Goal: Task Accomplishment & Management: Manage account settings

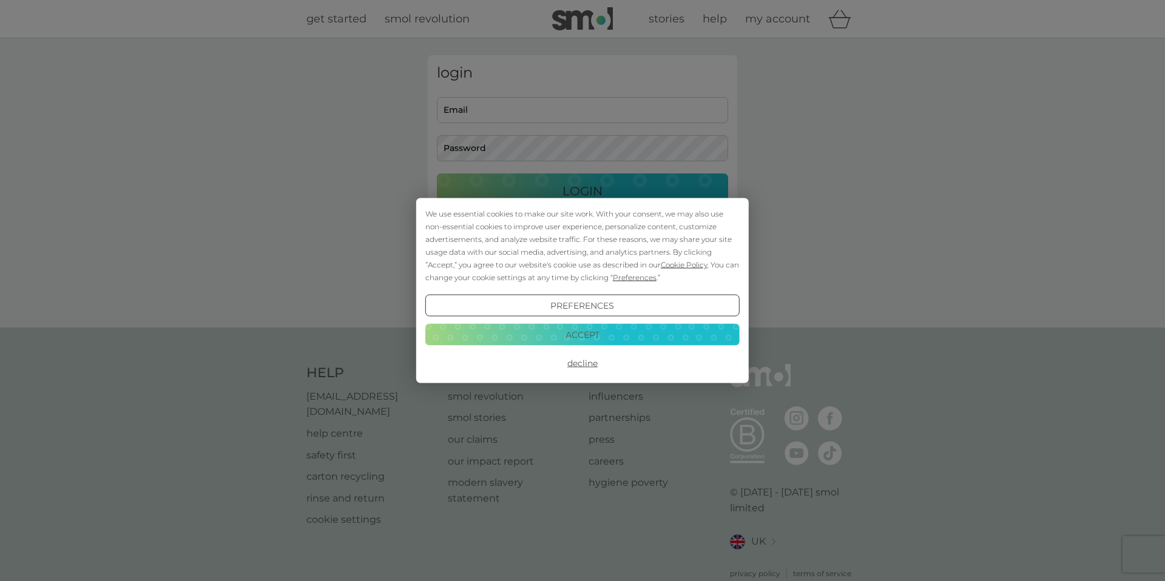
type input "[EMAIL_ADDRESS][DOMAIN_NAME]"
click at [587, 340] on button "Accept" at bounding box center [582, 334] width 314 height 22
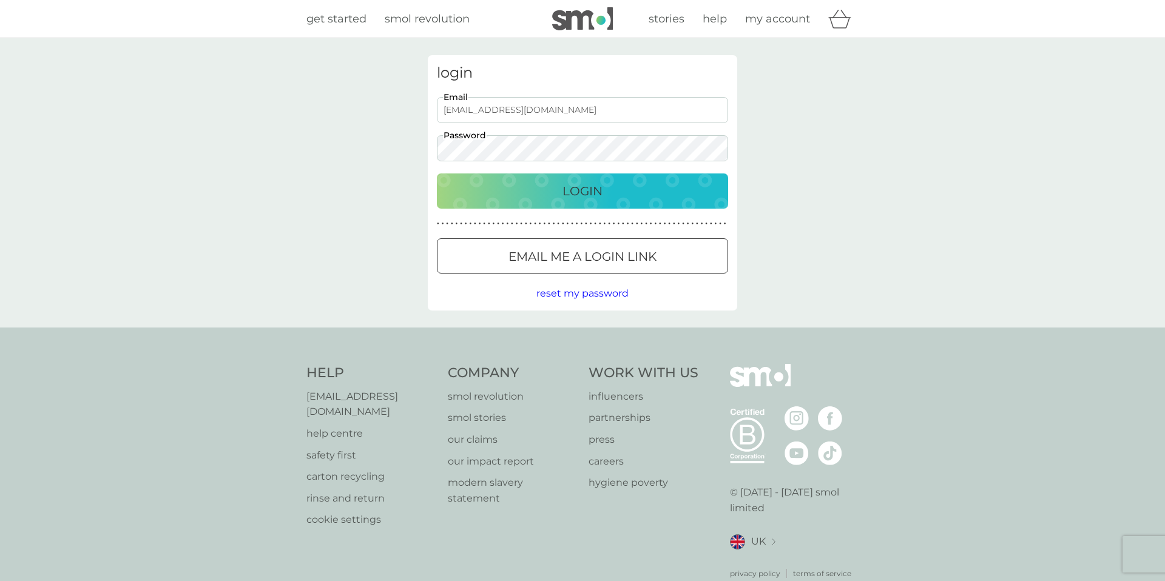
click at [560, 195] on div "Login" at bounding box center [582, 190] width 267 height 19
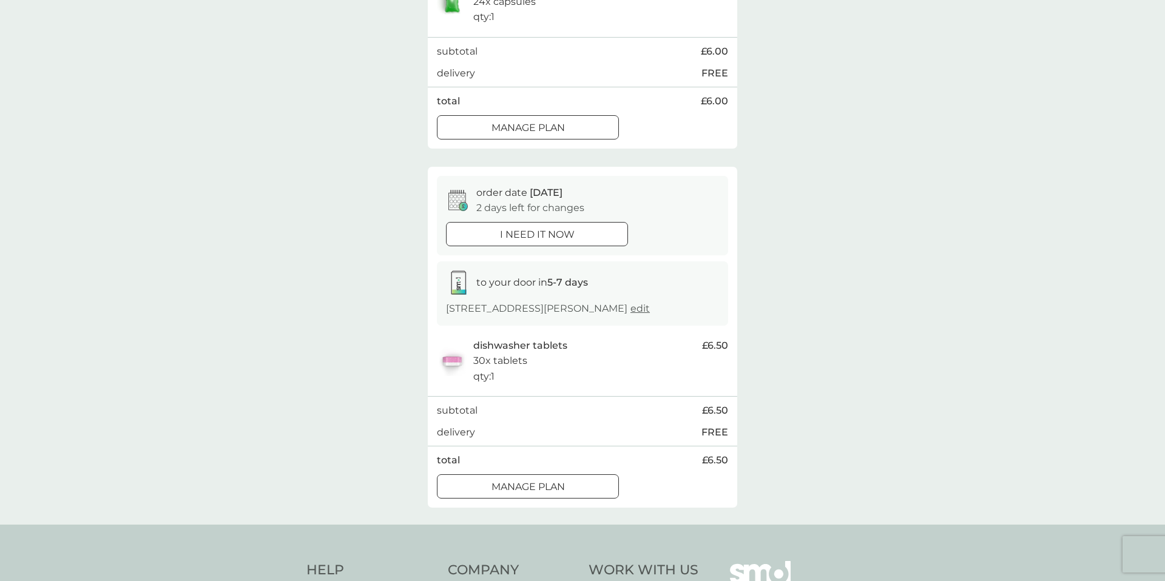
scroll to position [306, 0]
click at [522, 495] on button "Manage plan" at bounding box center [528, 486] width 182 height 24
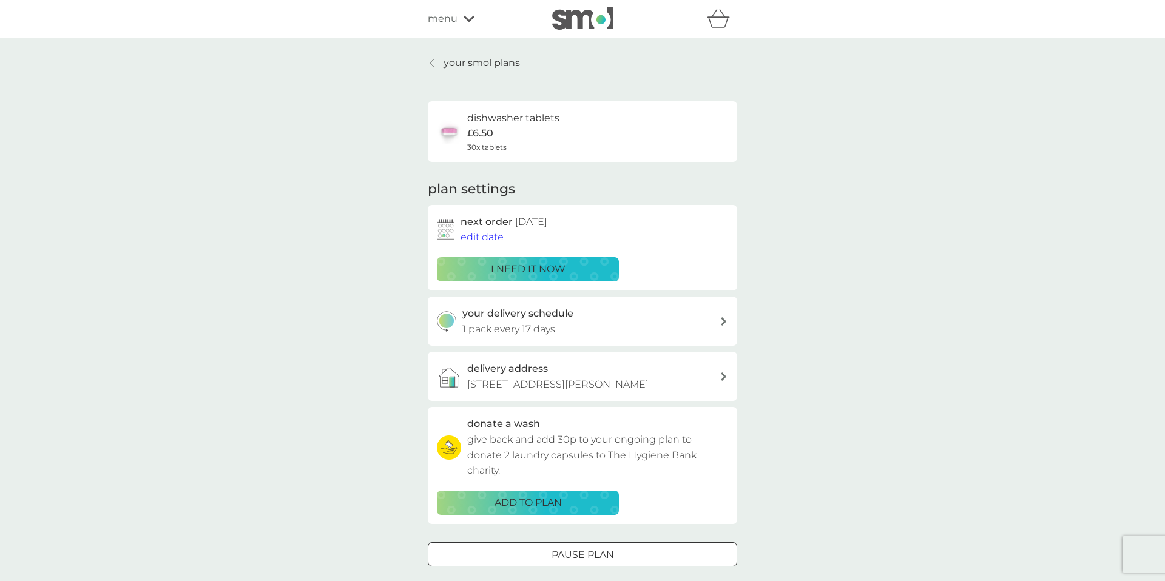
click at [485, 239] on span "edit date" at bounding box center [482, 237] width 43 height 12
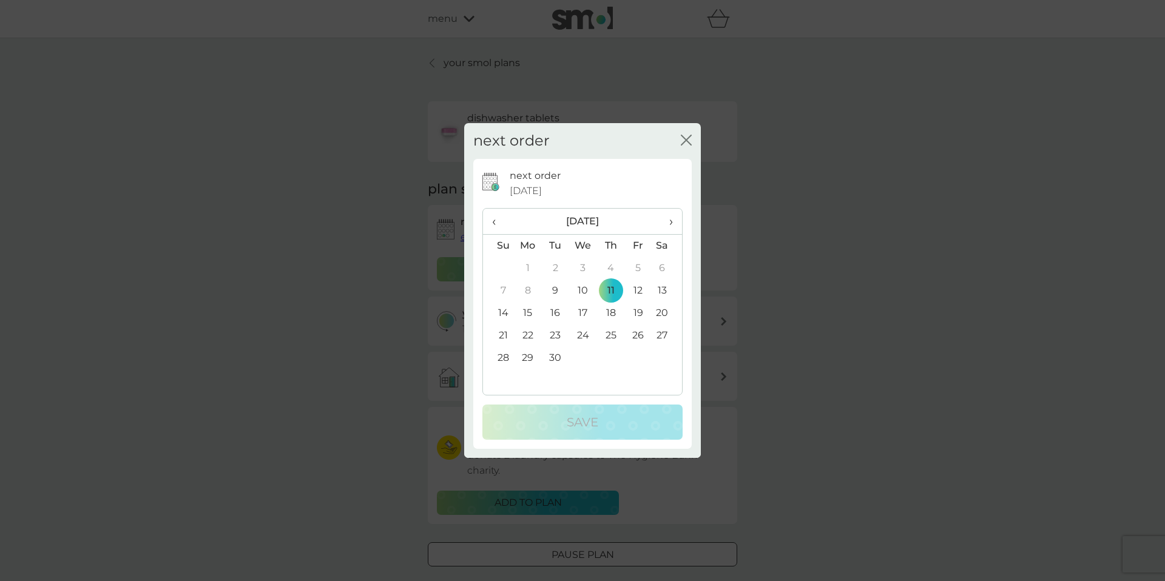
click at [524, 312] on td "15" at bounding box center [528, 313] width 28 height 22
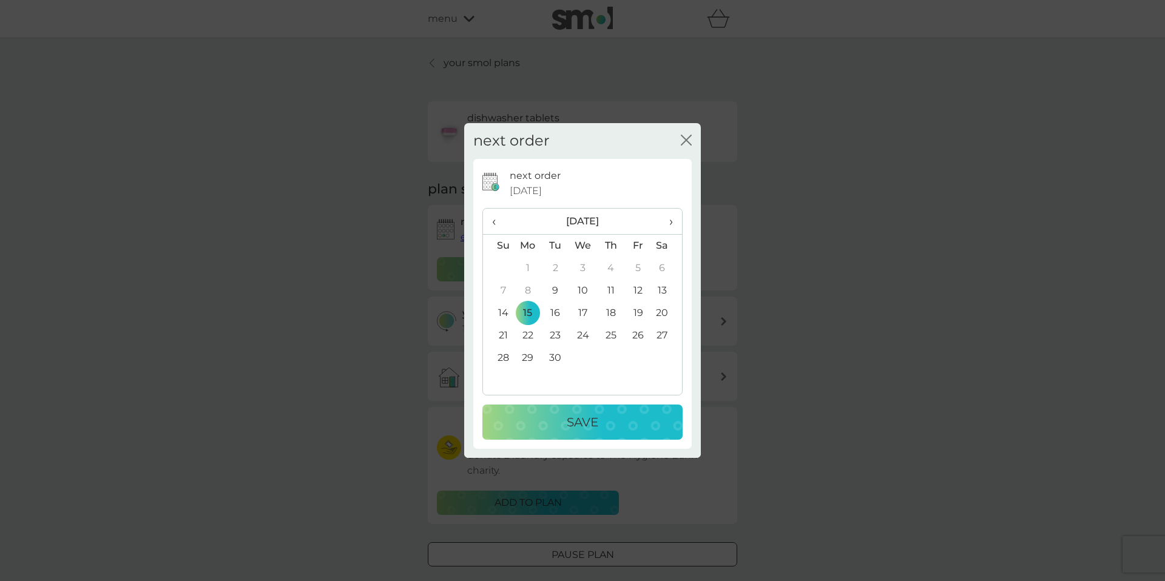
click at [577, 423] on p "Save" at bounding box center [583, 422] width 32 height 19
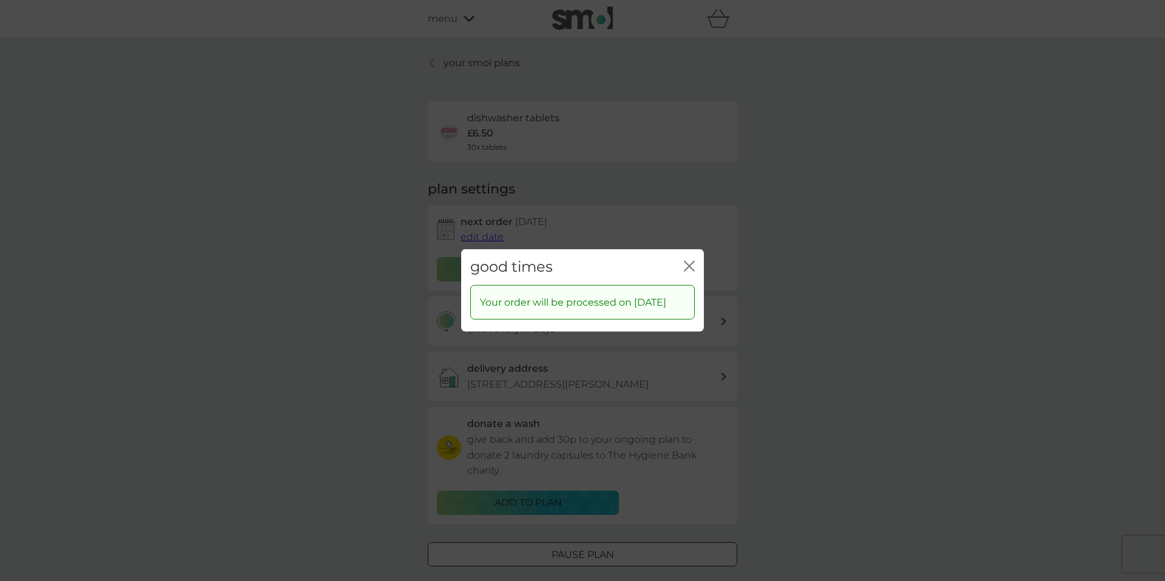
click at [687, 262] on icon "close" at bounding box center [686, 267] width 5 height 10
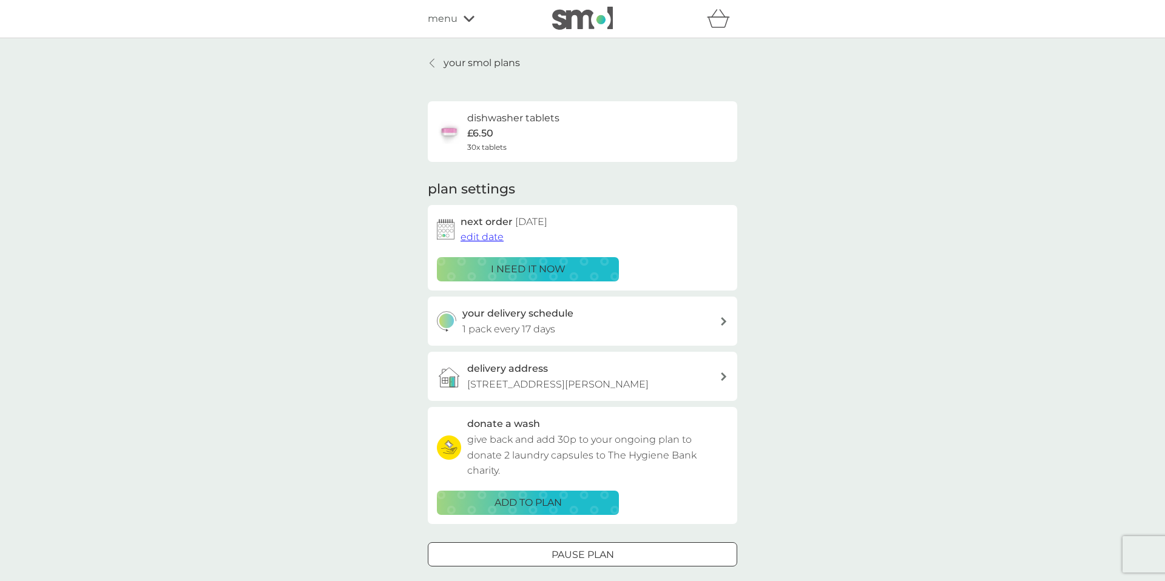
click at [428, 64] on div at bounding box center [432, 63] width 8 height 10
